Goal: Information Seeking & Learning: Learn about a topic

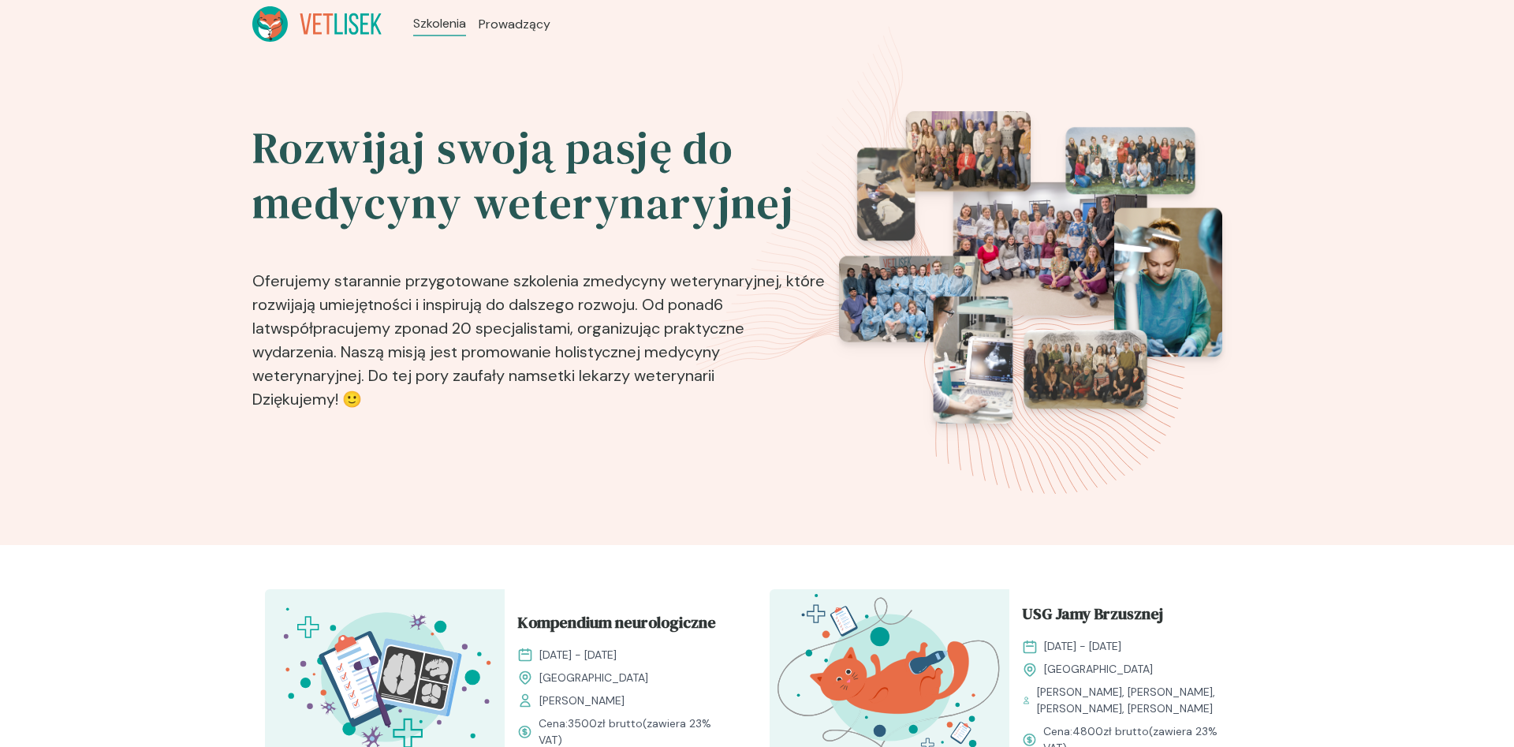
scroll to position [241, 0]
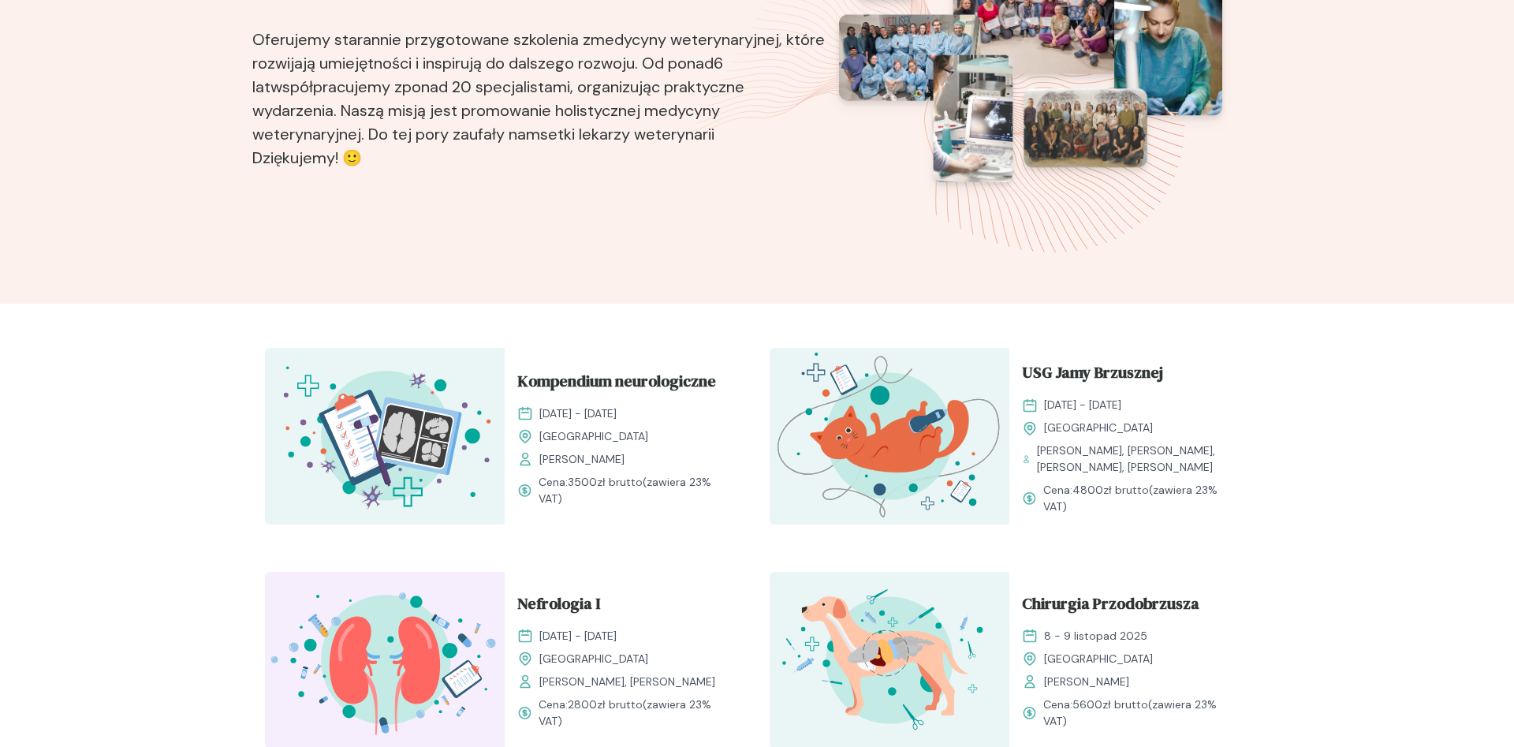
click at [682, 386] on span "Kompendium neurologiczne" at bounding box center [616, 384] width 199 height 30
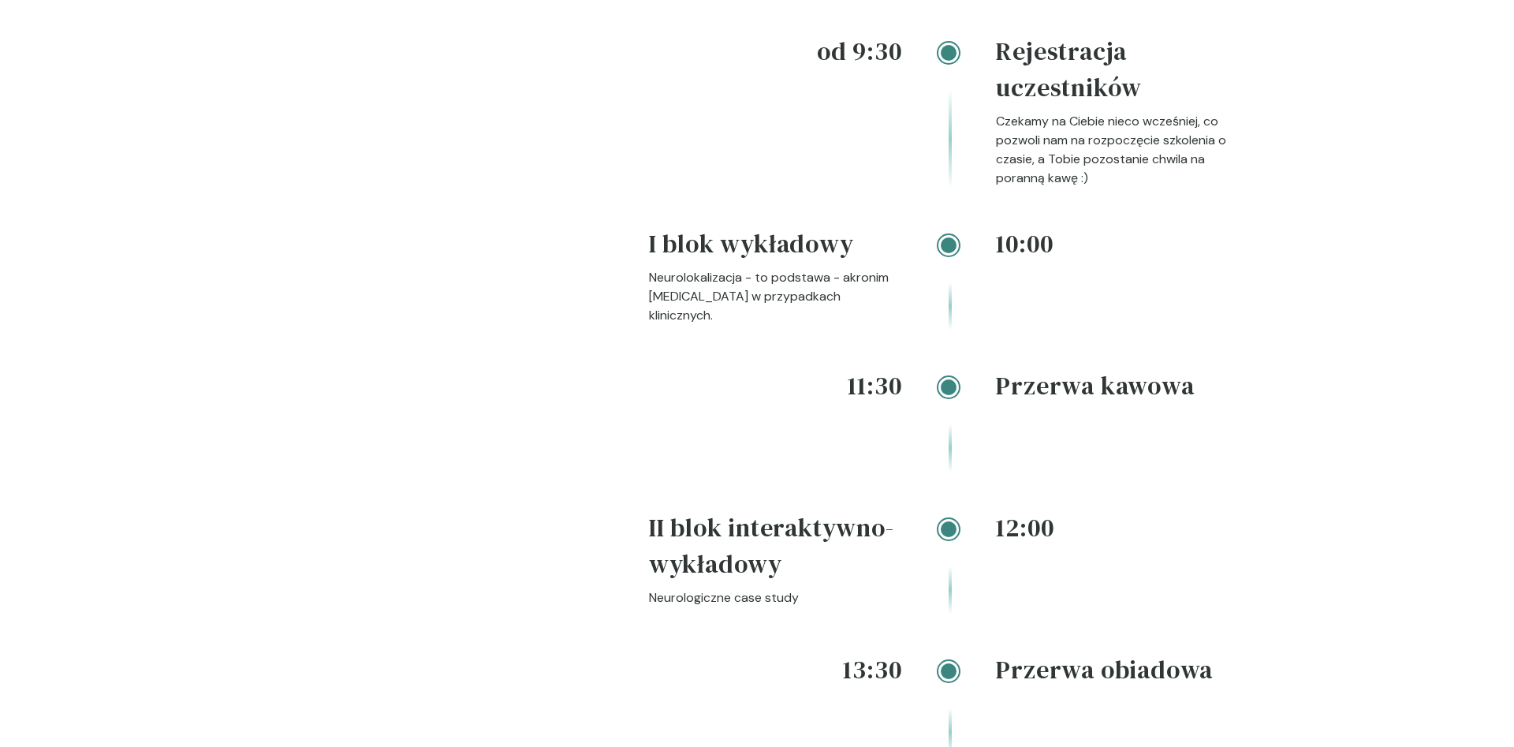
scroll to position [2011, 0]
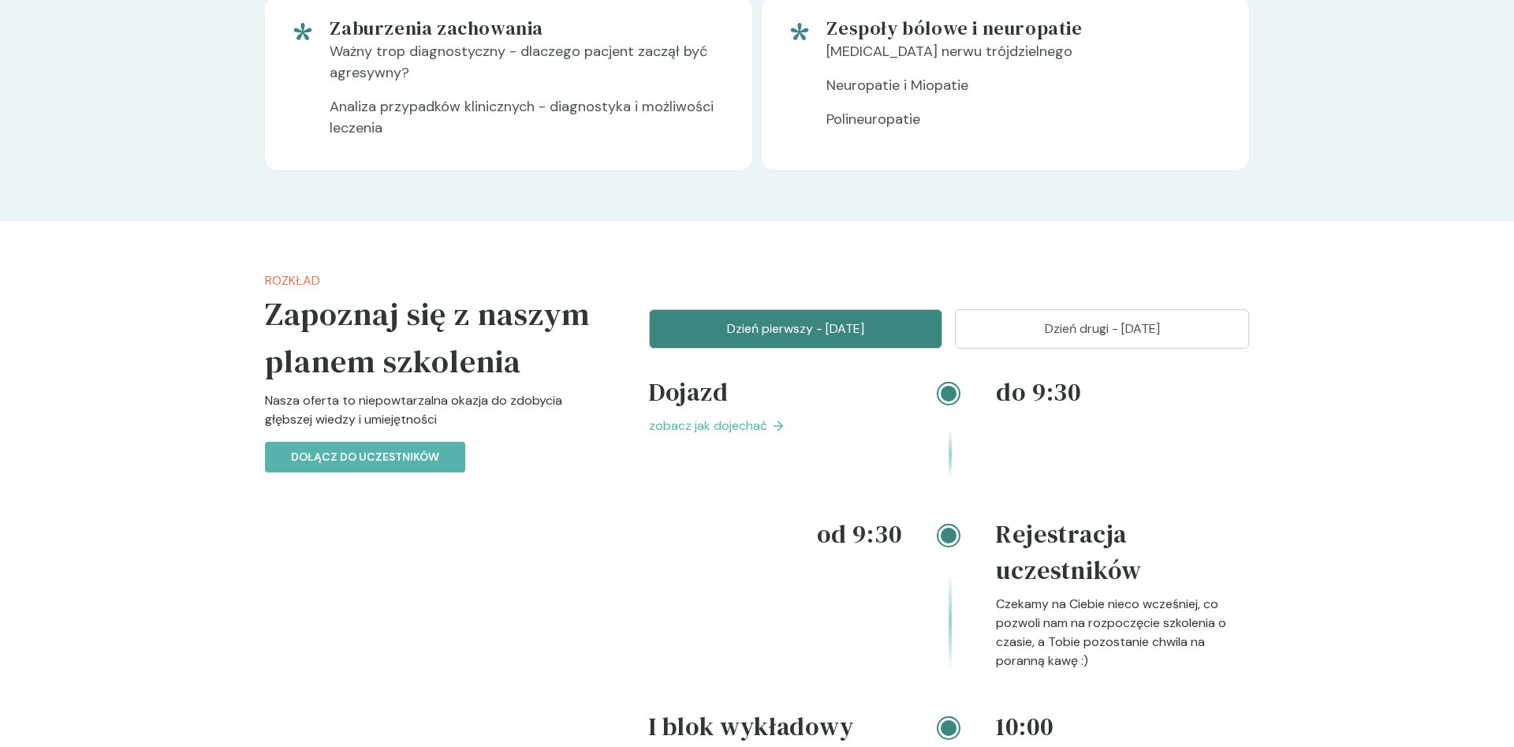
click at [1029, 338] on p "Dzień drugi - [DATE]" at bounding box center [1102, 328] width 255 height 19
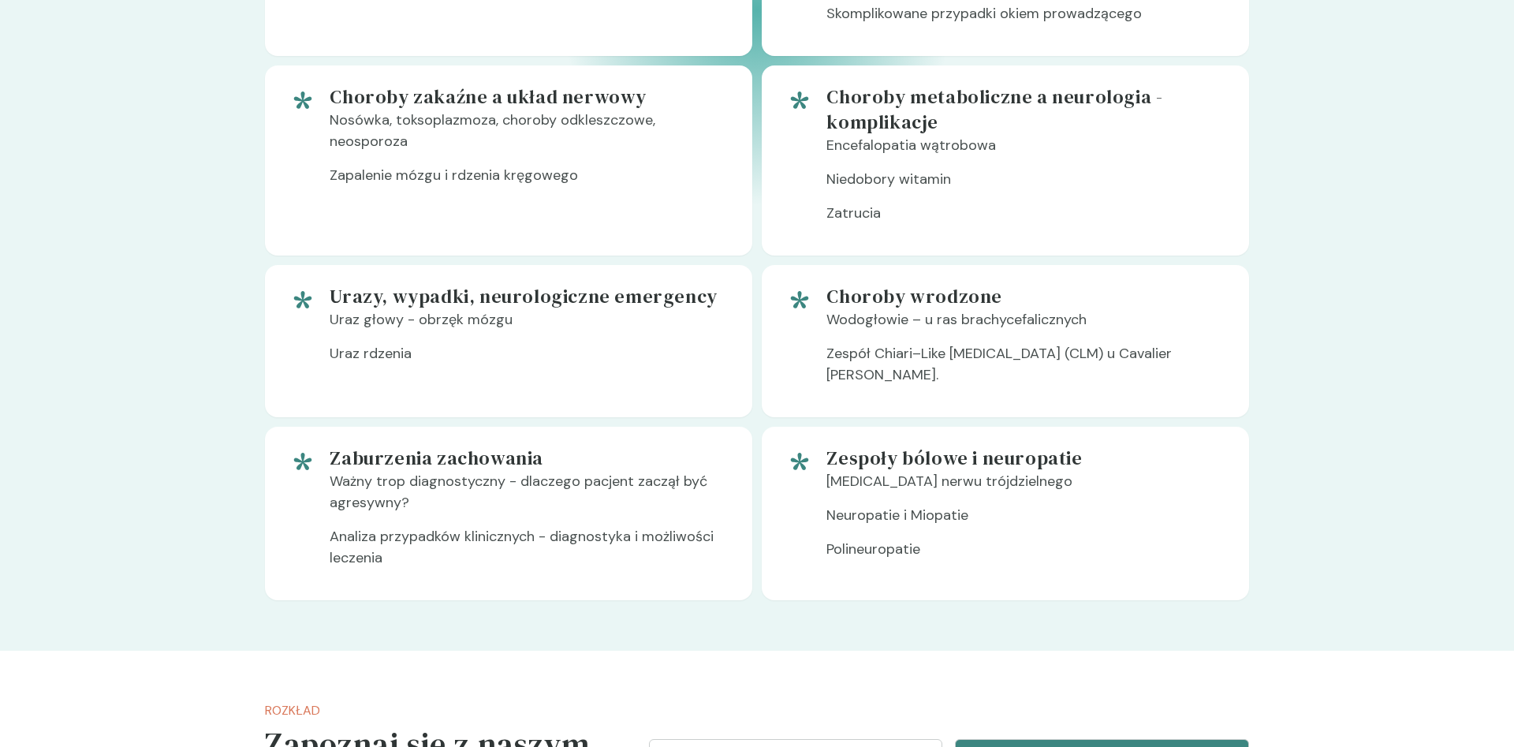
scroll to position [1448, 0]
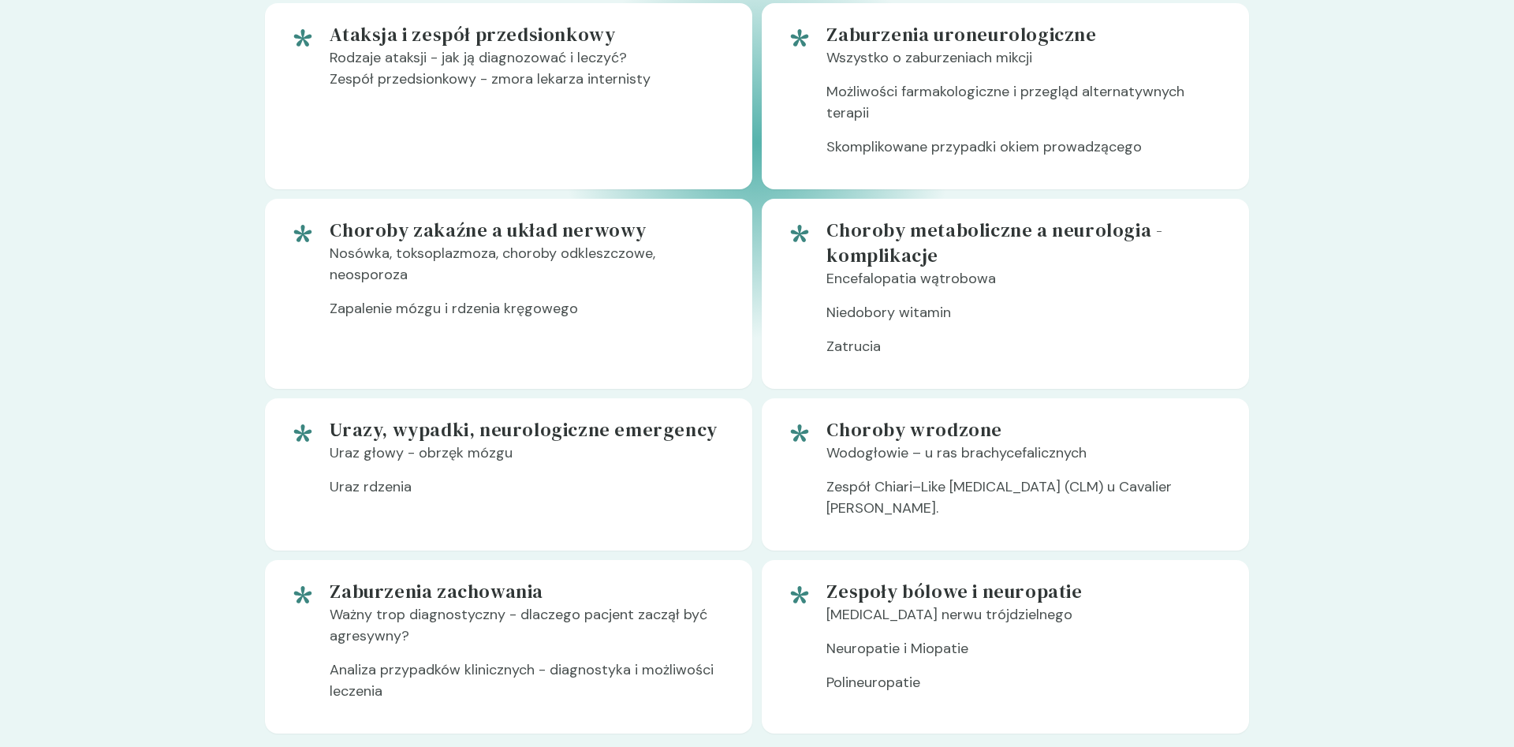
scroll to position [241, 0]
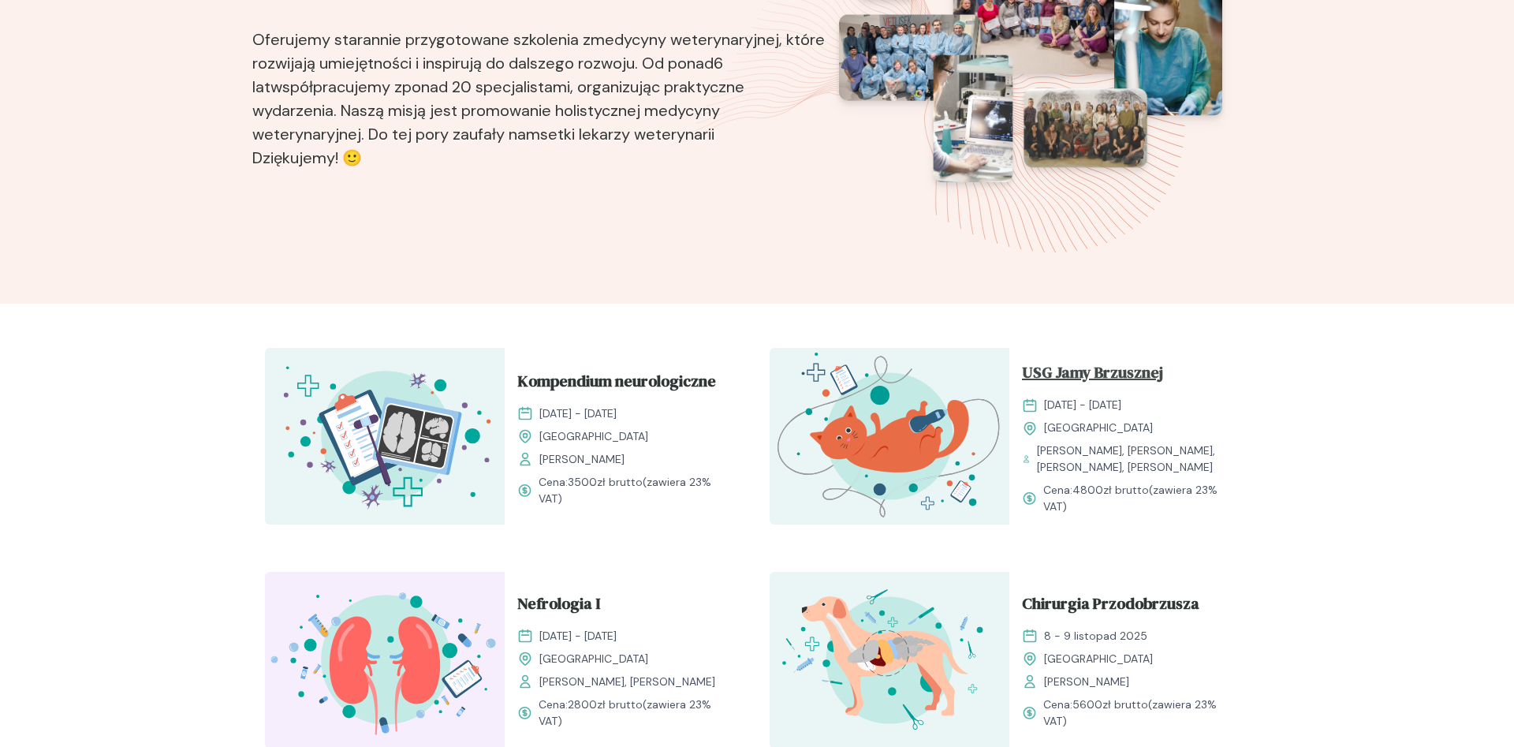
click at [1061, 371] on span "USG Jamy Brzusznej" at bounding box center [1092, 375] width 141 height 30
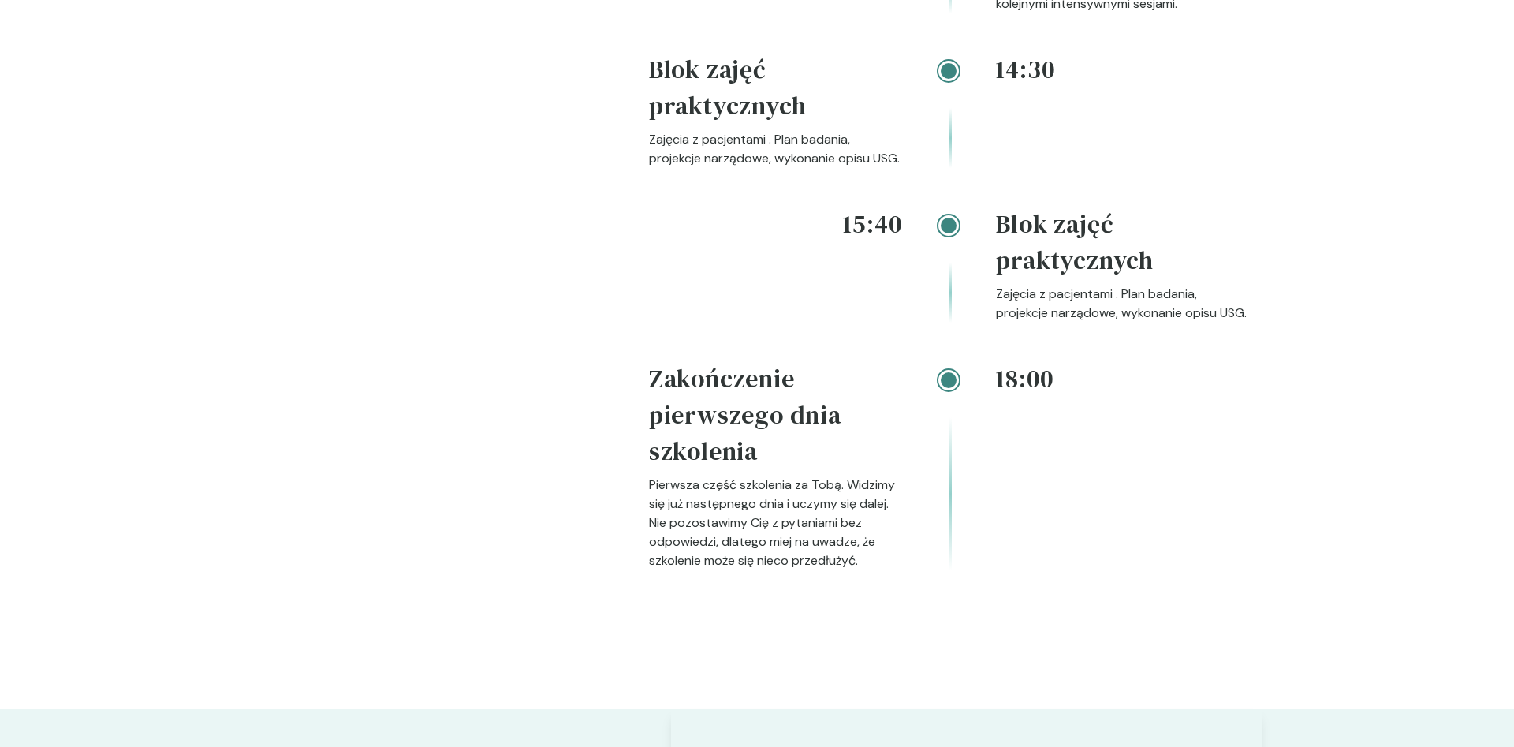
scroll to position [2333, 0]
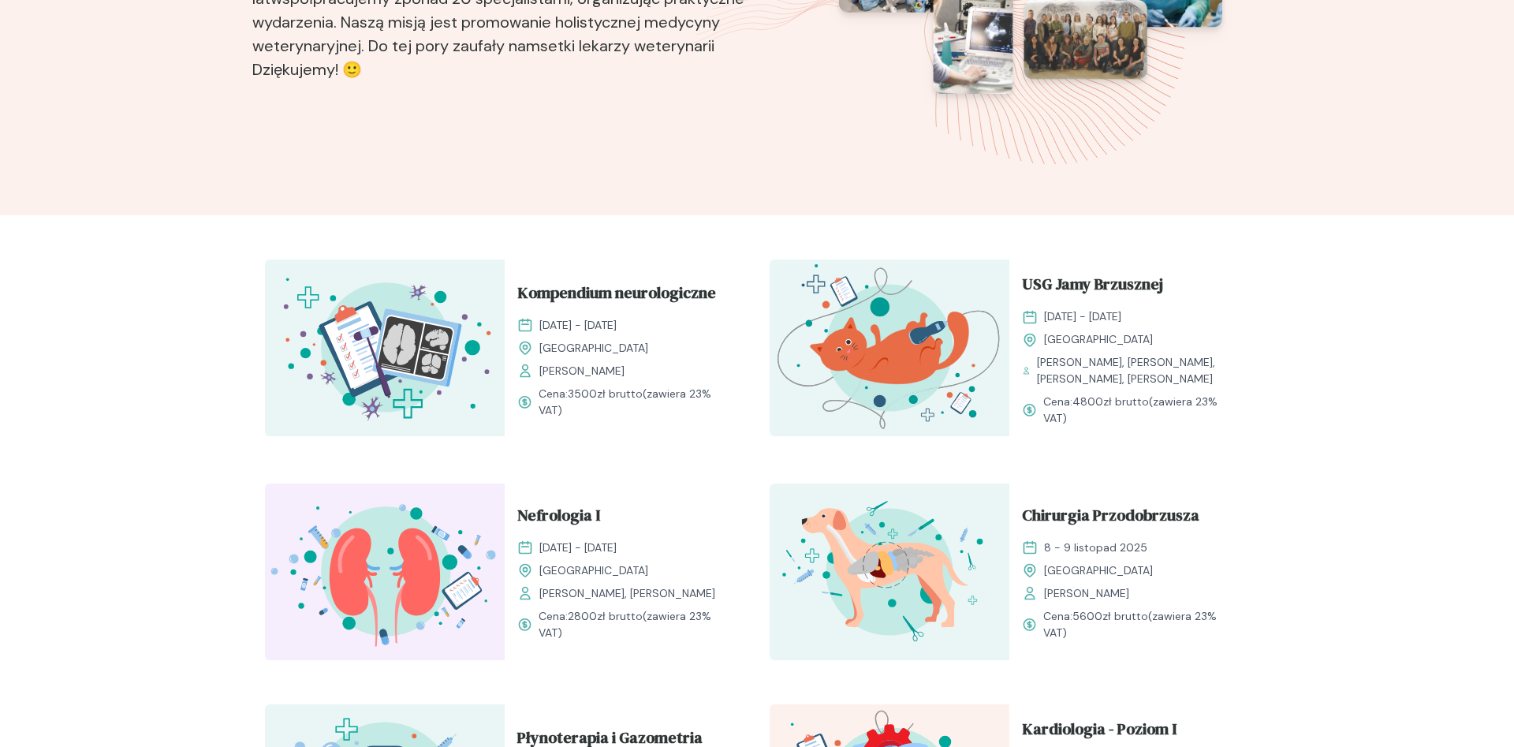
scroll to position [483, 0]
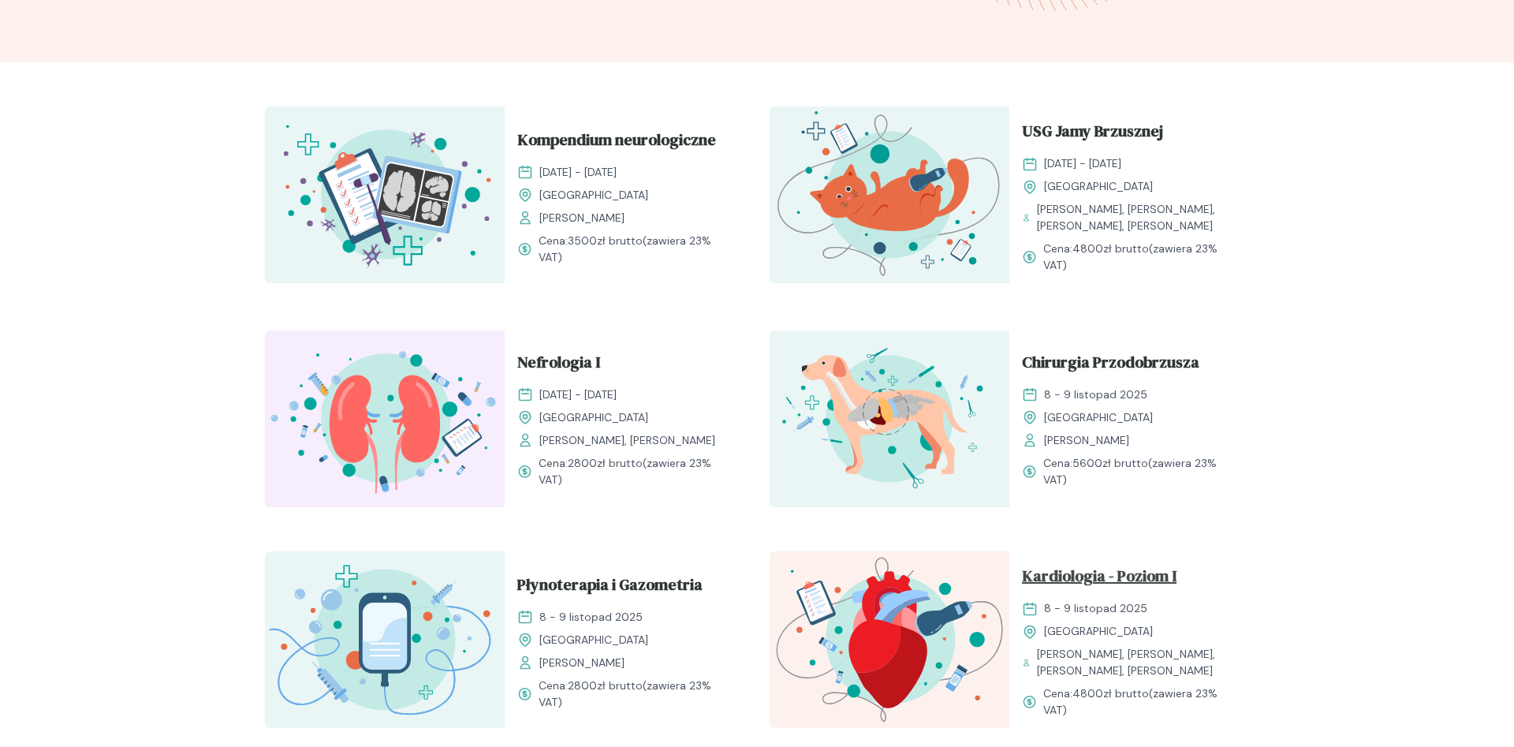
click at [1046, 571] on span "Kardiologia - Poziom I" at bounding box center [1099, 579] width 155 height 30
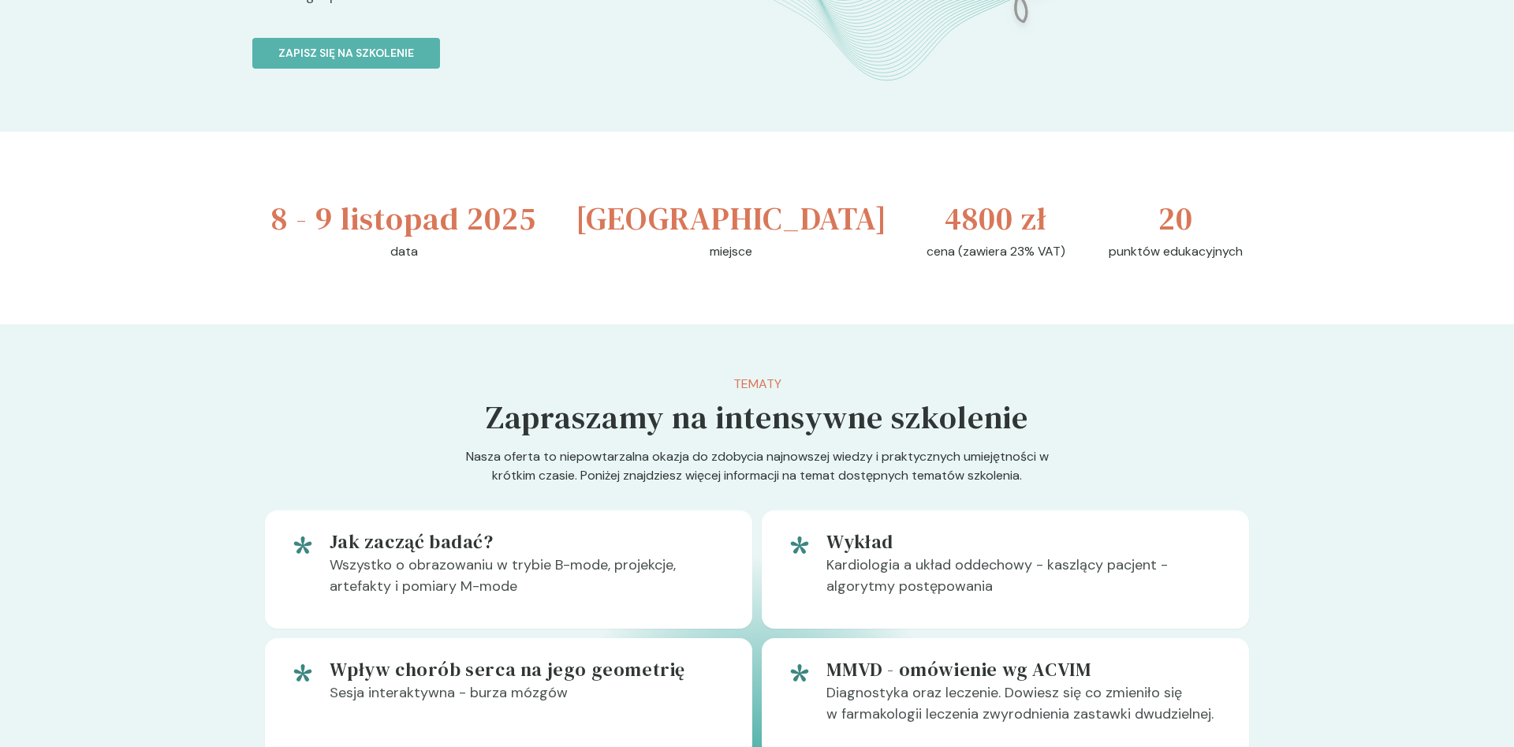
scroll to position [1046, 0]
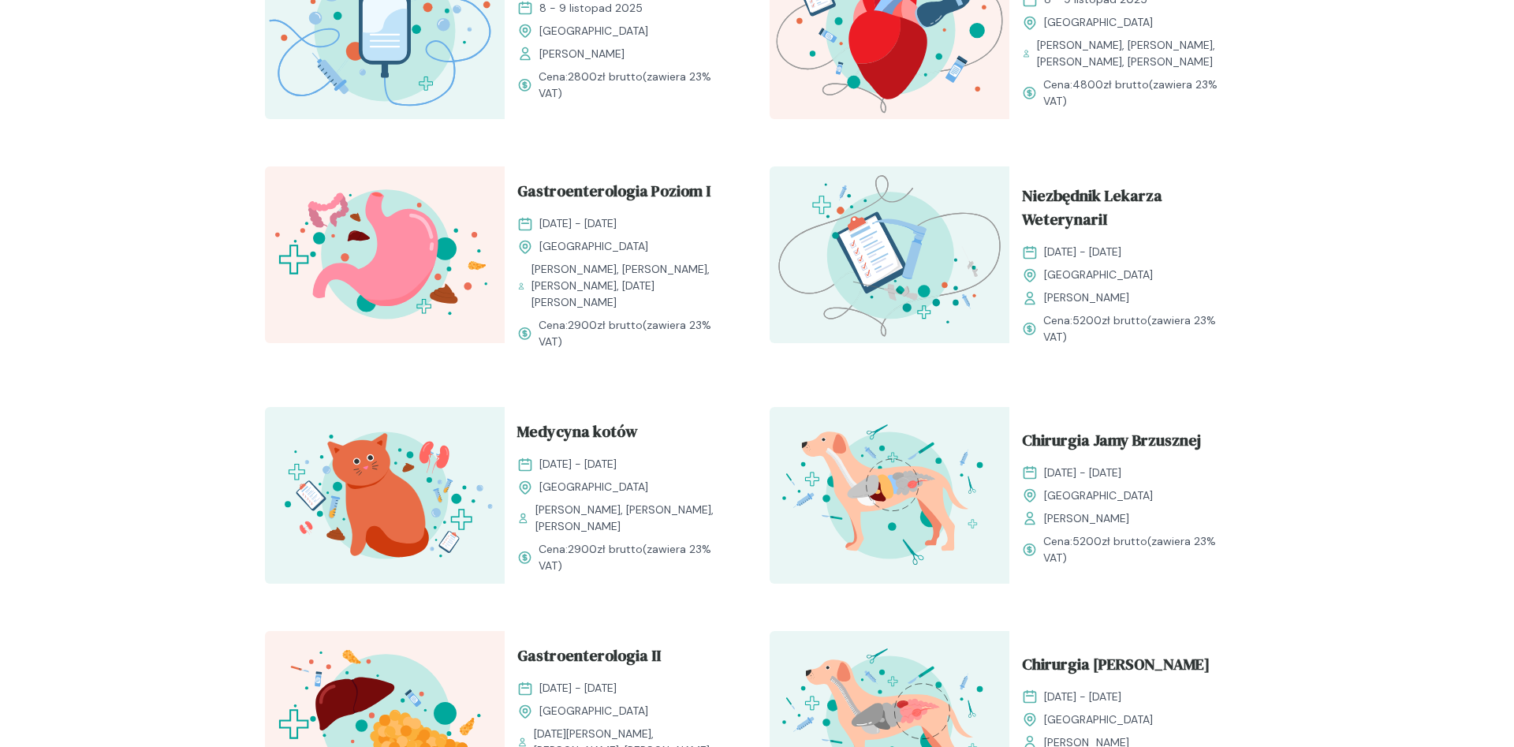
scroll to position [1126, 0]
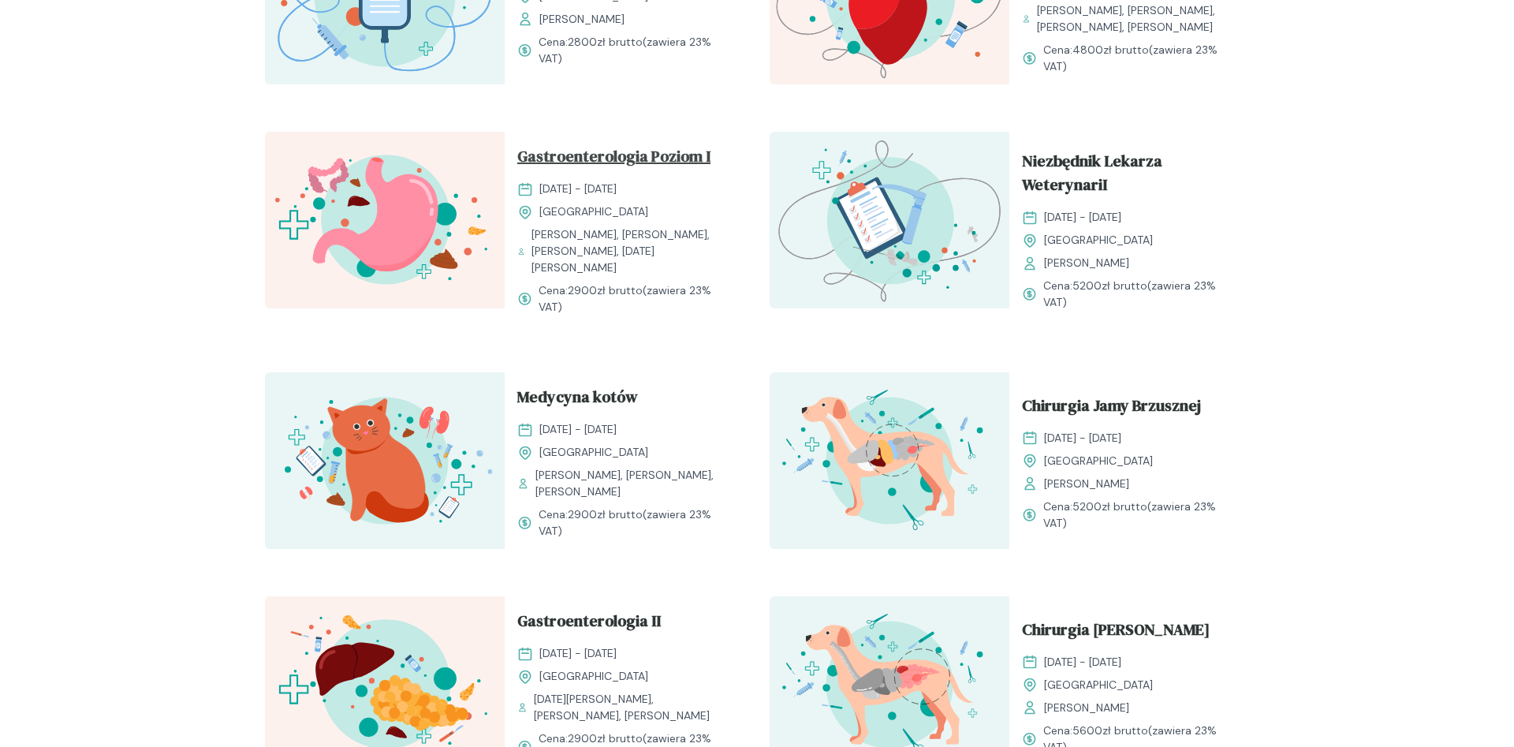
click at [647, 167] on span "Gastroenterologia Poziom I" at bounding box center [613, 159] width 193 height 30
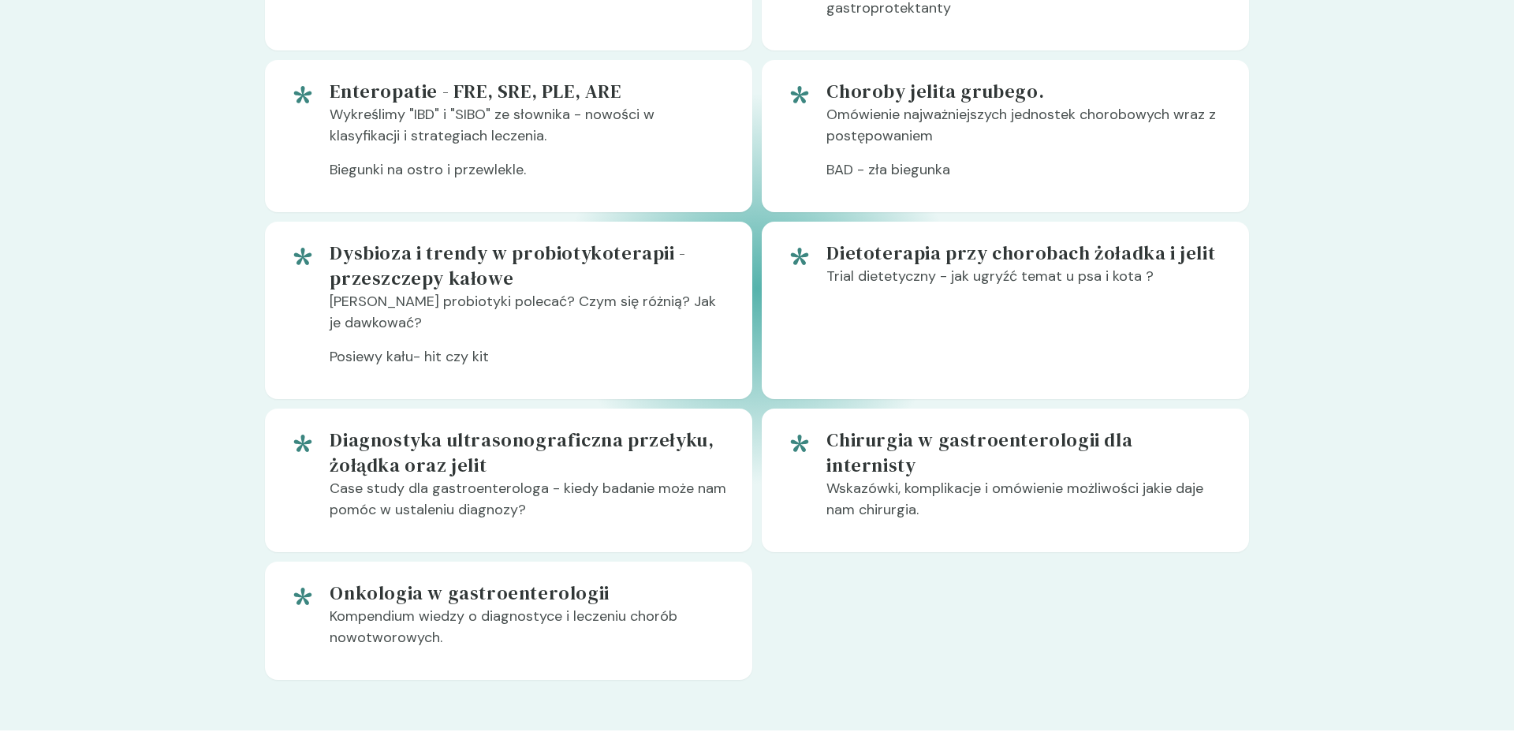
scroll to position [1367, 0]
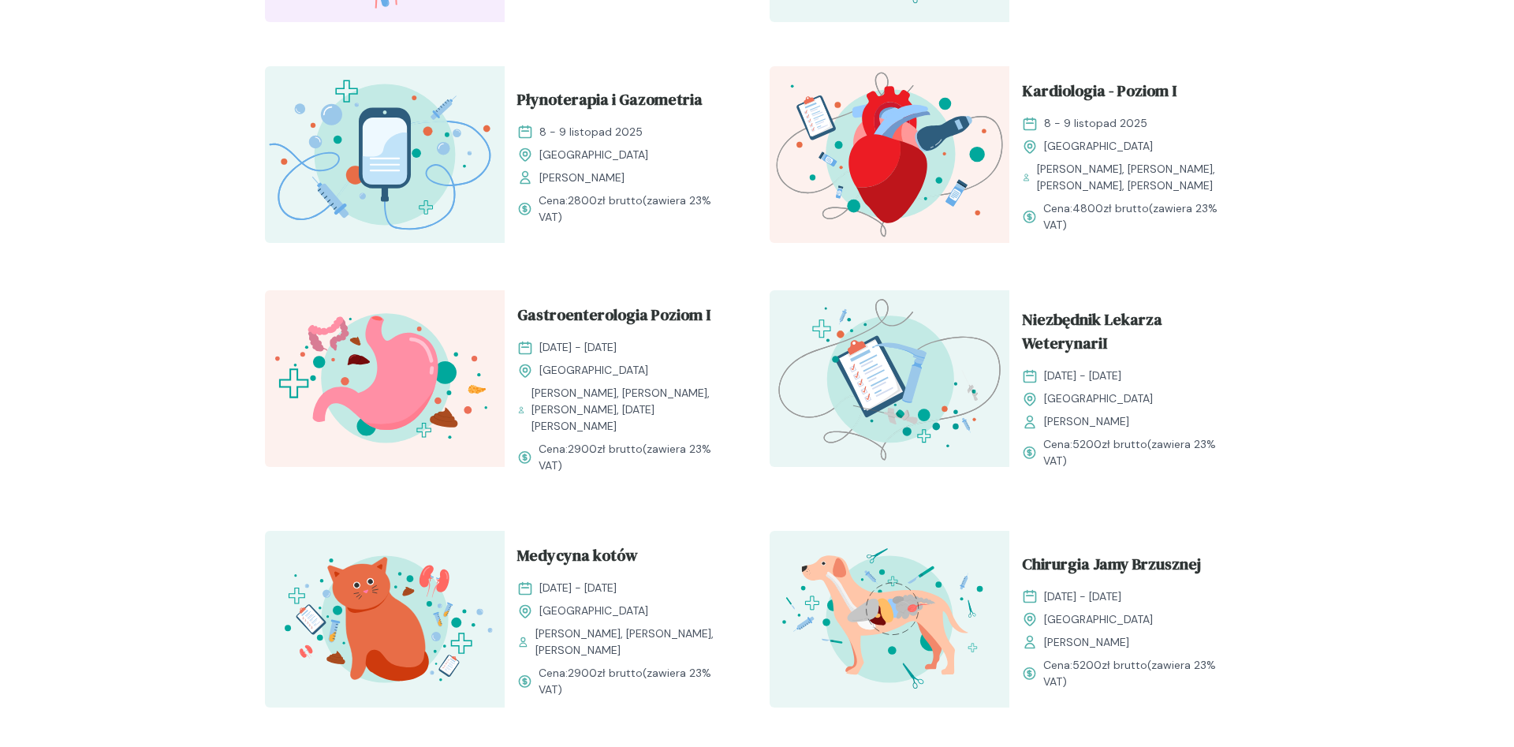
scroll to position [965, 0]
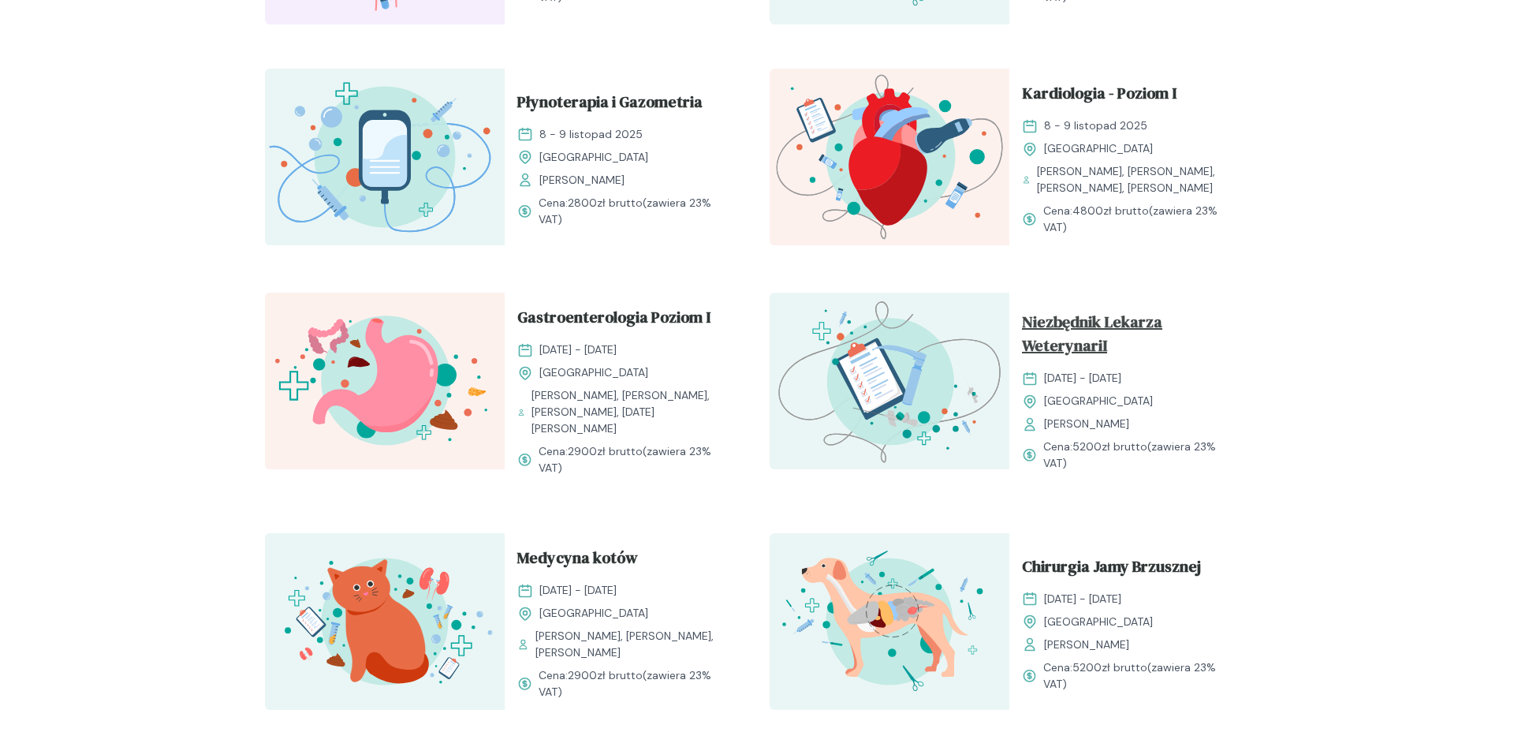
click at [1053, 331] on span "Niezbędnik Lekarza WeterynariI" at bounding box center [1129, 337] width 215 height 54
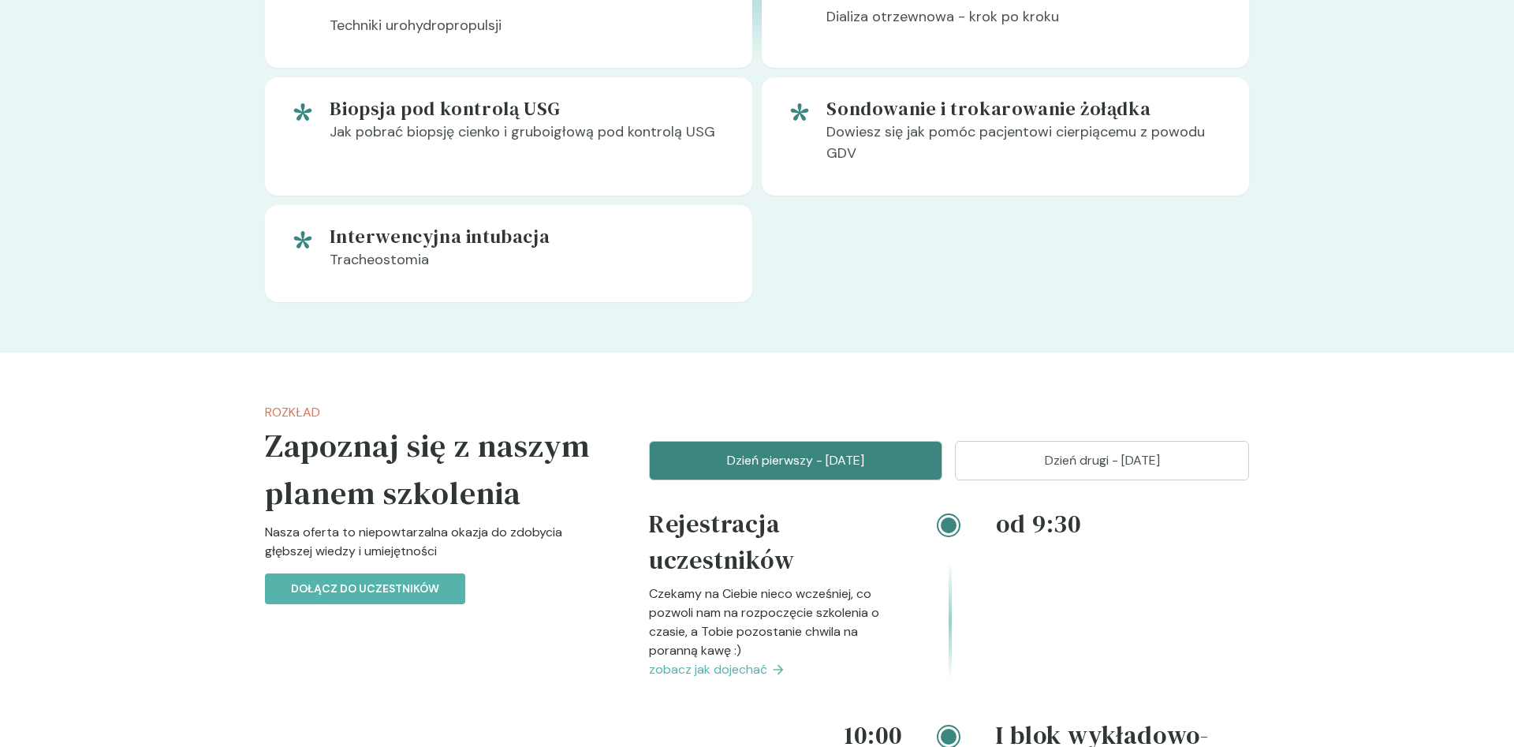
scroll to position [1850, 0]
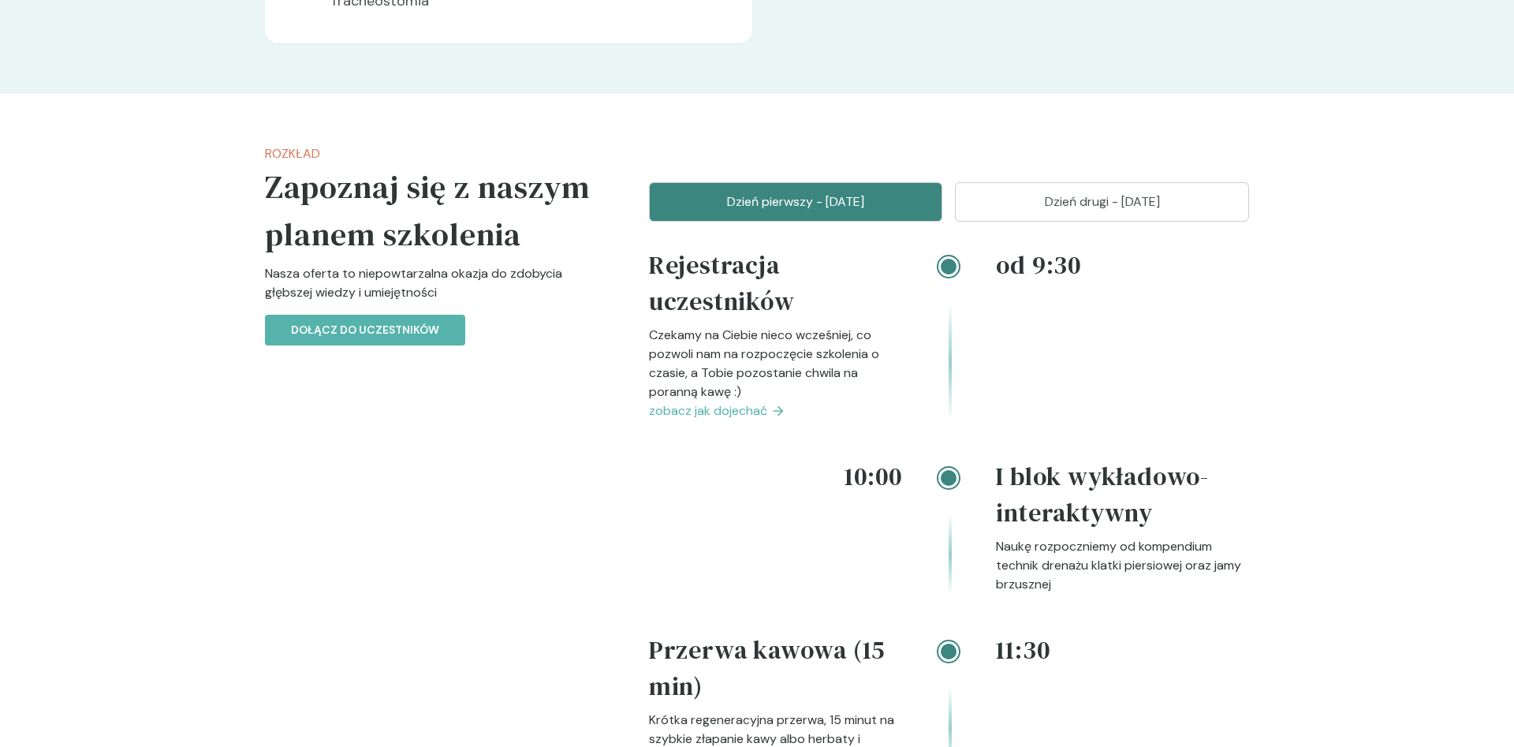
click at [705, 406] on span "zobacz jak dojechać" at bounding box center [708, 410] width 118 height 19
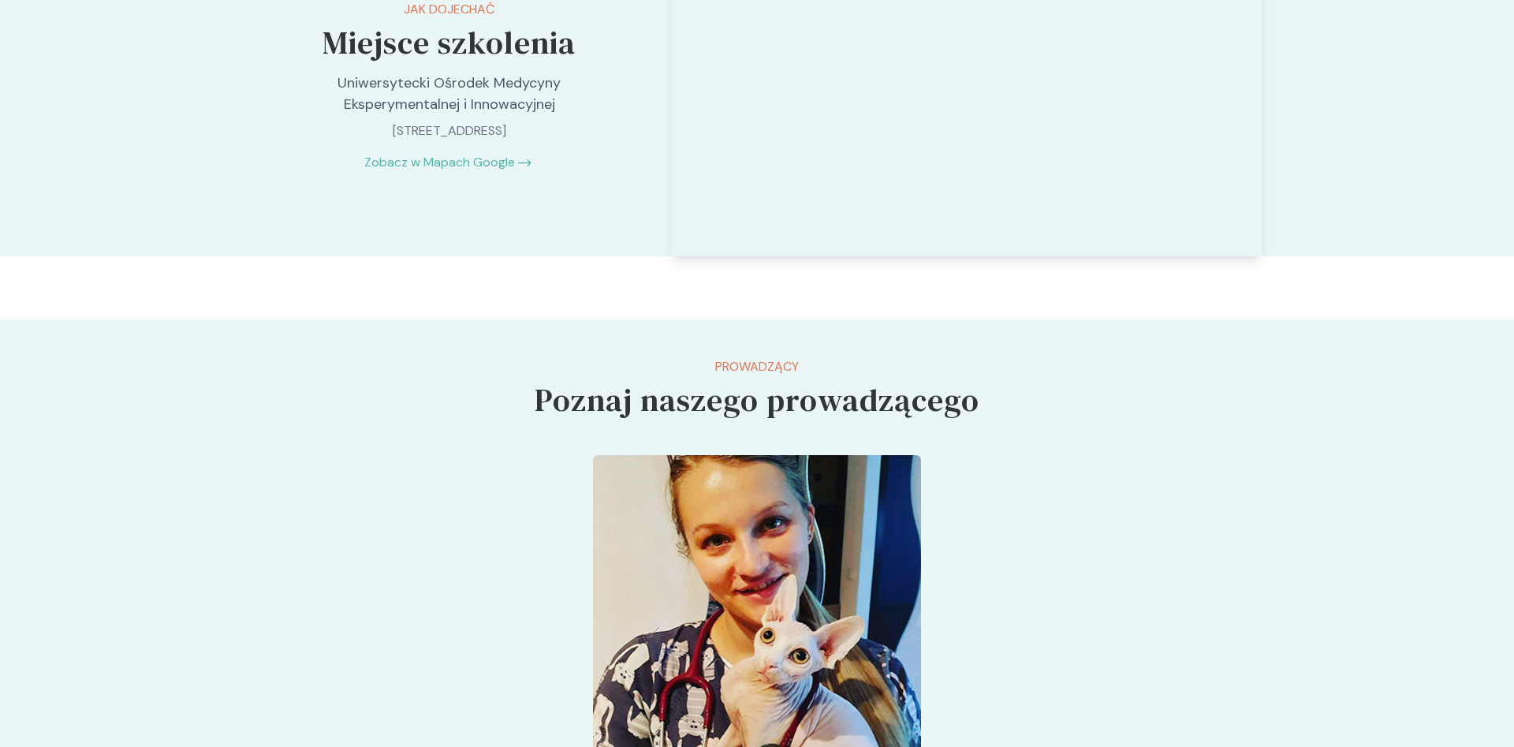
scroll to position [1850, 0]
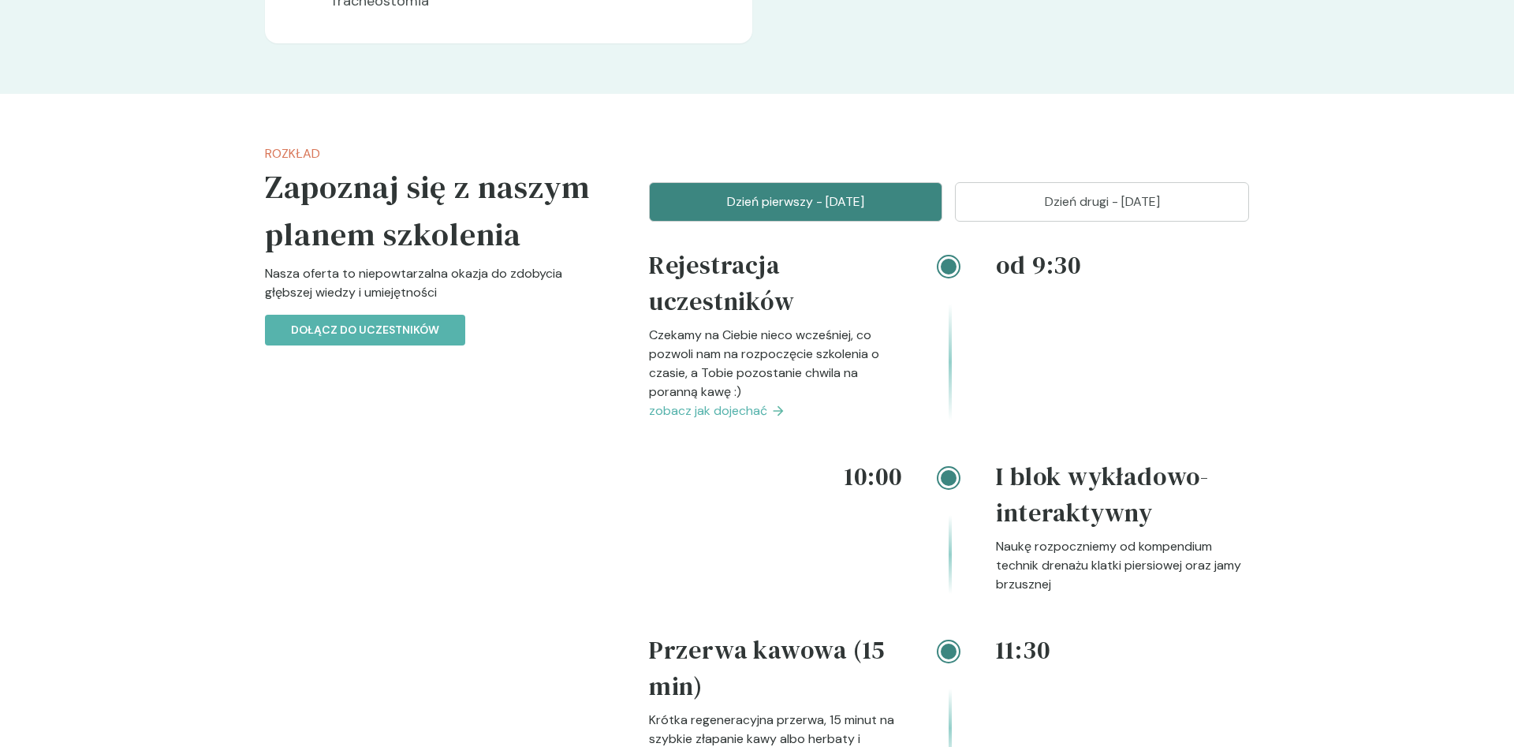
scroll to position [965, 0]
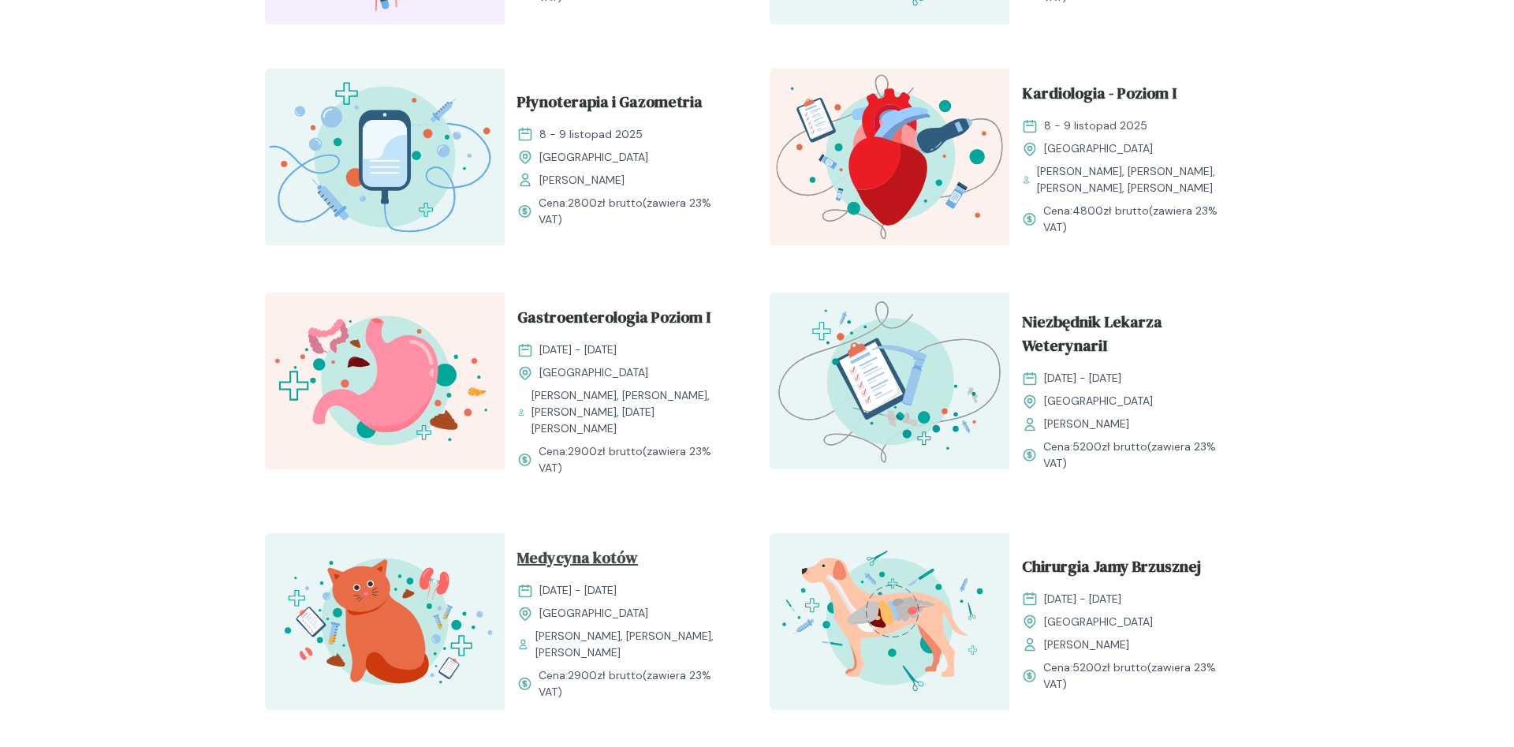
click at [621, 551] on span "Medycyna kotów" at bounding box center [577, 561] width 121 height 30
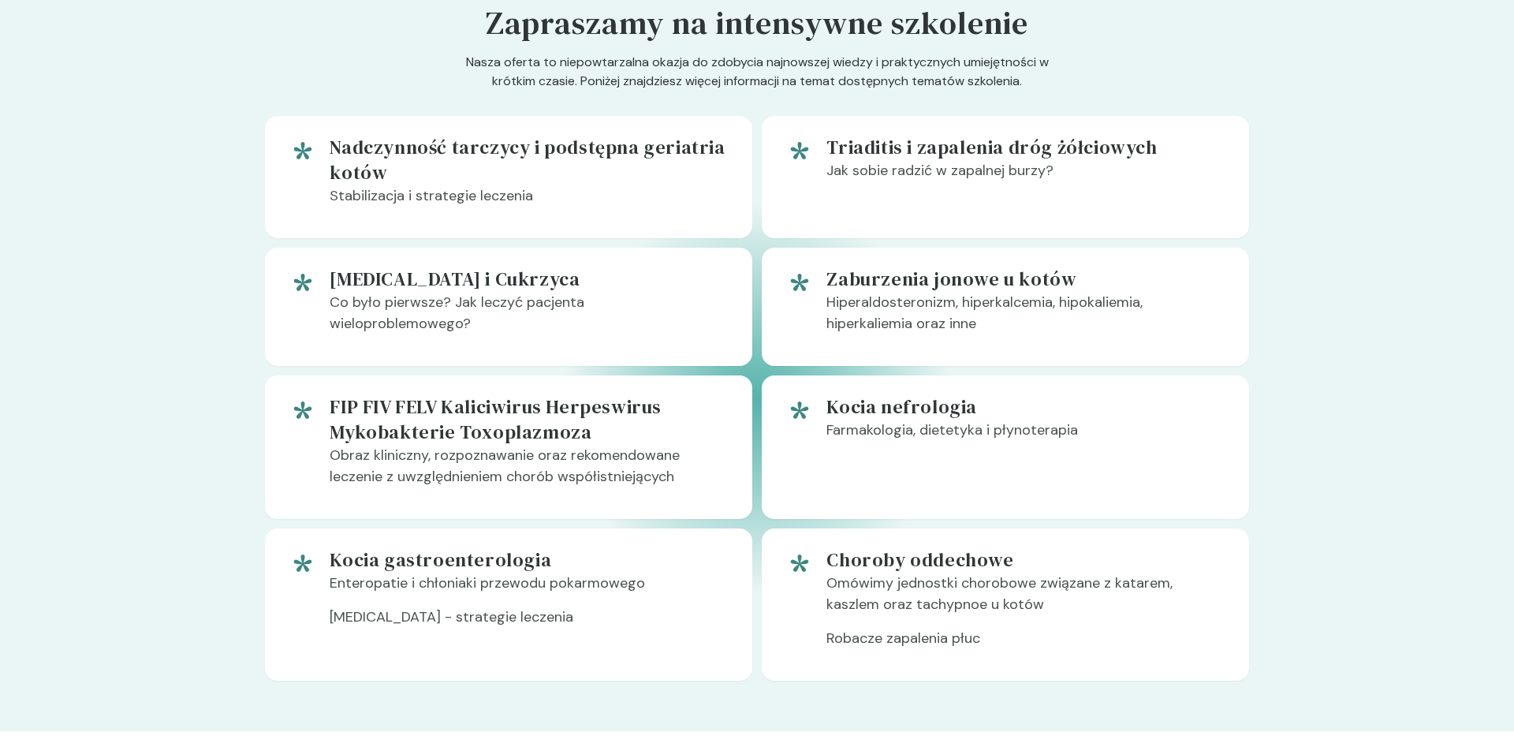
scroll to position [1287, 0]
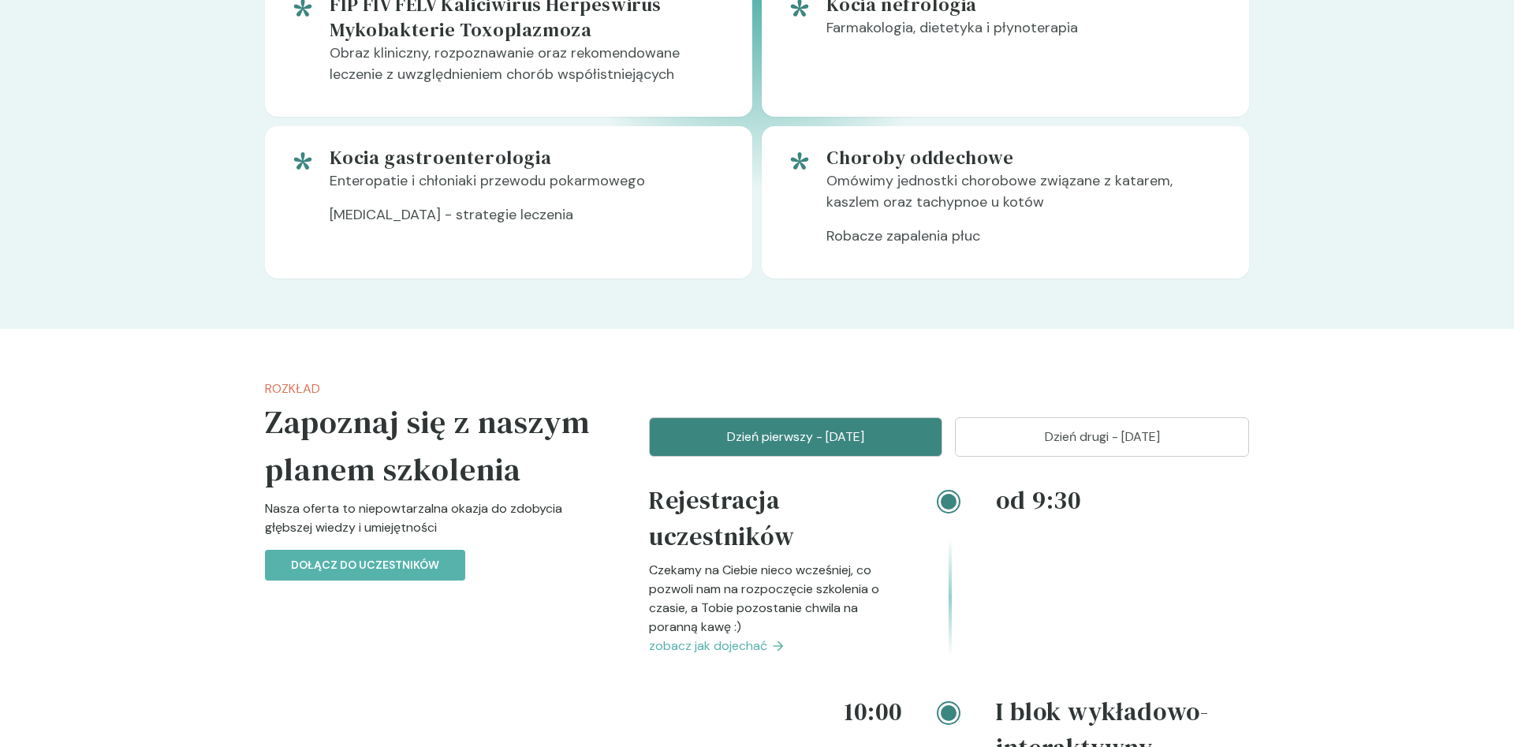
click at [722, 644] on span "zobacz jak dojechać" at bounding box center [708, 645] width 118 height 19
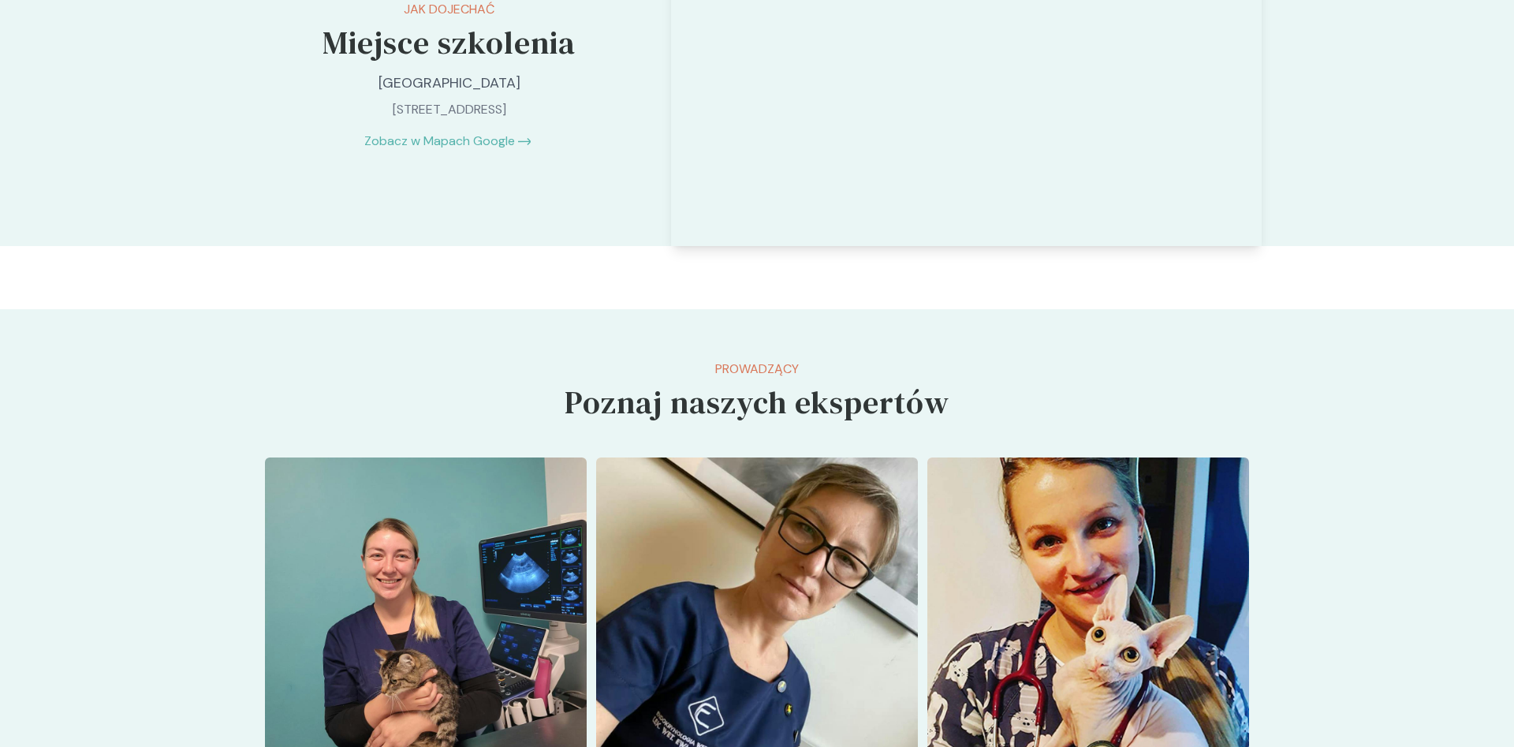
scroll to position [1287, 0]
